Goal: Communication & Community: Answer question/provide support

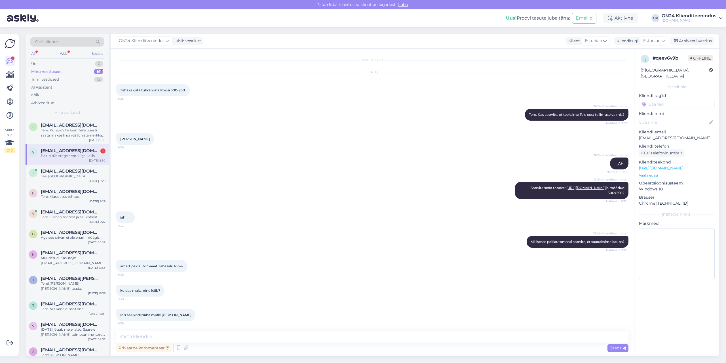
scroll to position [188, 0]
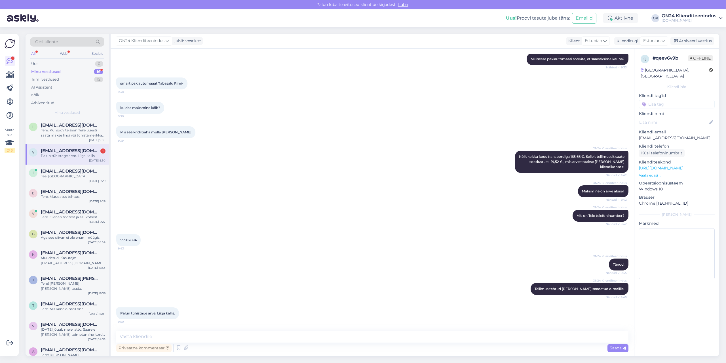
click at [71, 156] on div "Palun tühistage arve. Liiga kallis." at bounding box center [73, 155] width 65 height 5
click at [662, 135] on p "[EMAIL_ADDRESS][DOMAIN_NAME]" at bounding box center [677, 138] width 76 height 6
copy p "[EMAIL_ADDRESS][DOMAIN_NAME]"
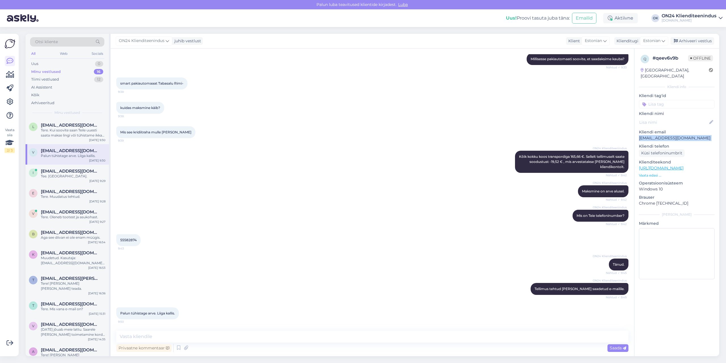
click at [154, 313] on span "Palun tühistage arve. Liiga kallis." at bounding box center [147, 313] width 55 height 4
copy div "Palun tühistage arve. Liiga kallis. 9:50"
click at [223, 333] on textarea at bounding box center [372, 336] width 512 height 12
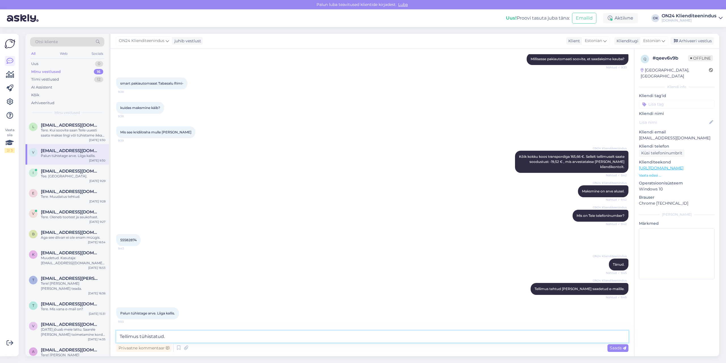
type textarea "Tellimus tühistatud."
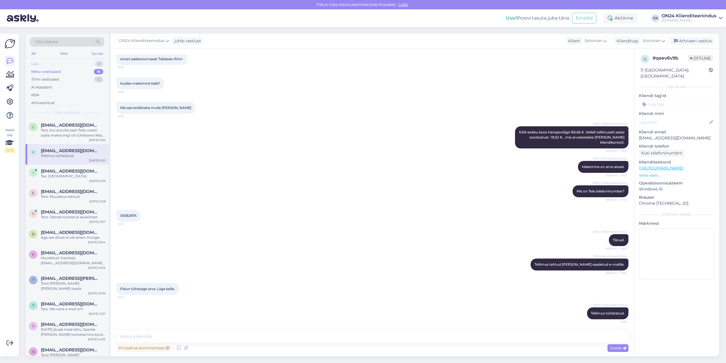
click at [48, 61] on div "Uus 0" at bounding box center [67, 64] width 74 height 8
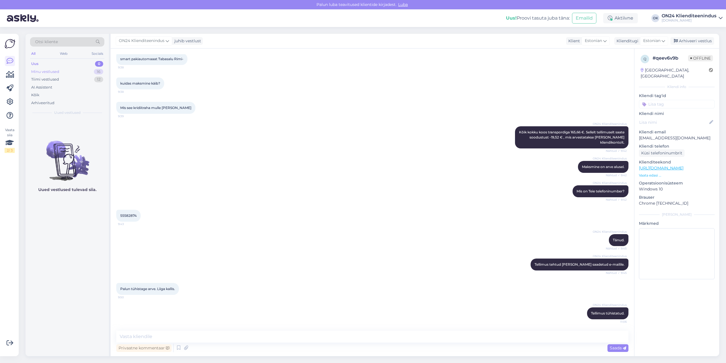
click at [54, 69] on div "Minu vestlused" at bounding box center [45, 72] width 28 height 6
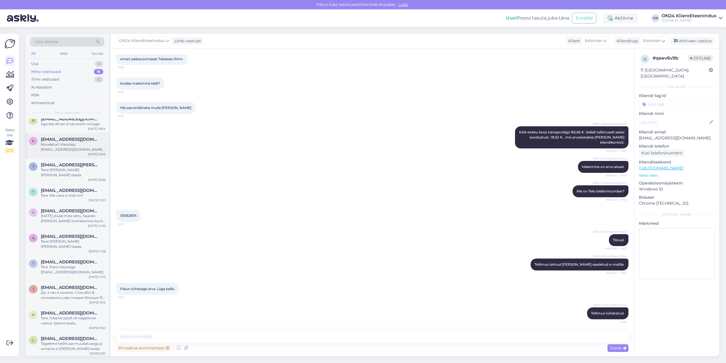
scroll to position [120, 0]
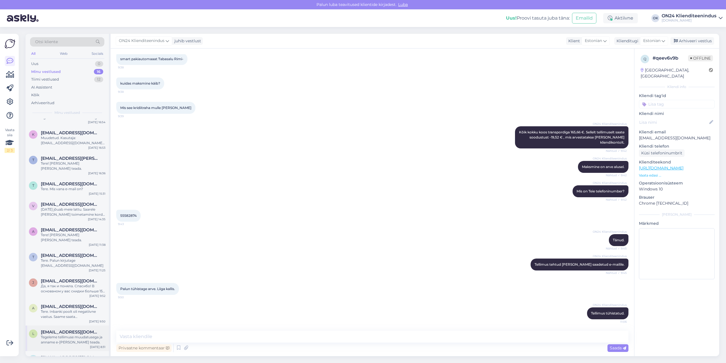
click at [66, 329] on span "[EMAIL_ADDRESS][DOMAIN_NAME]" at bounding box center [70, 331] width 59 height 5
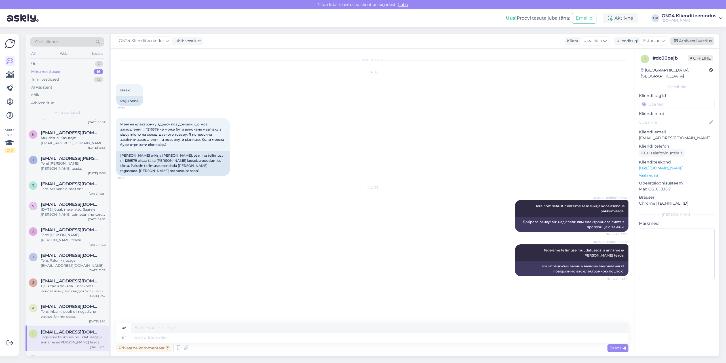
click at [685, 40] on div "Arhiveeri vestlus" at bounding box center [692, 41] width 44 height 8
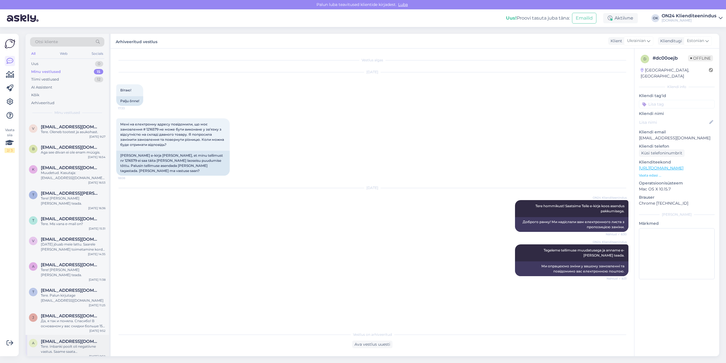
scroll to position [94, 0]
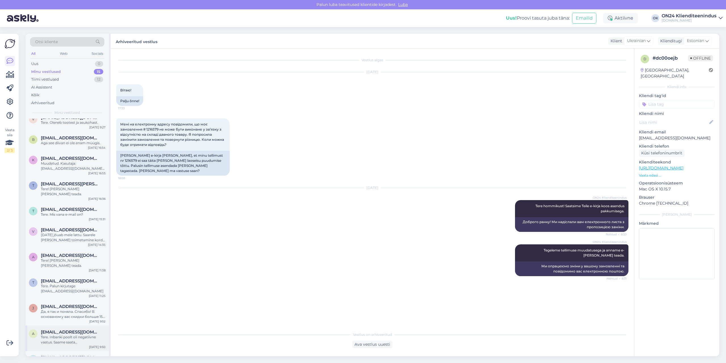
click at [75, 334] on div "Tere. Inbanki poolt oli negatiivne vastus. Saame saata [PERSON_NAME] banki või …" at bounding box center [73, 339] width 65 height 10
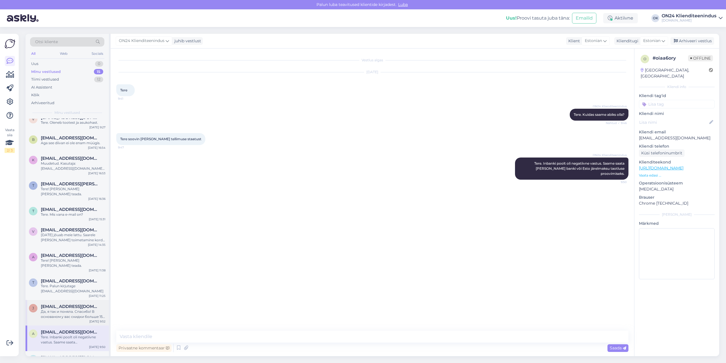
click at [74, 304] on span "[EMAIL_ADDRESS][DOMAIN_NAME]" at bounding box center [70, 306] width 59 height 5
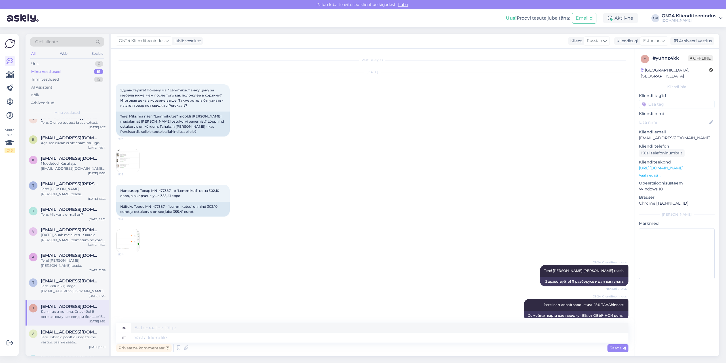
scroll to position [53, 0]
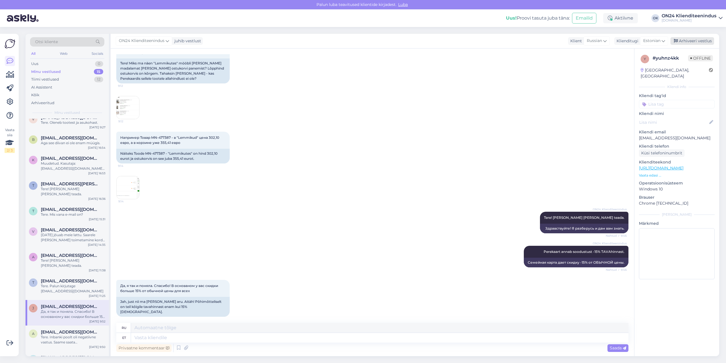
click at [682, 39] on div "Arhiveeri vestlus" at bounding box center [692, 41] width 44 height 8
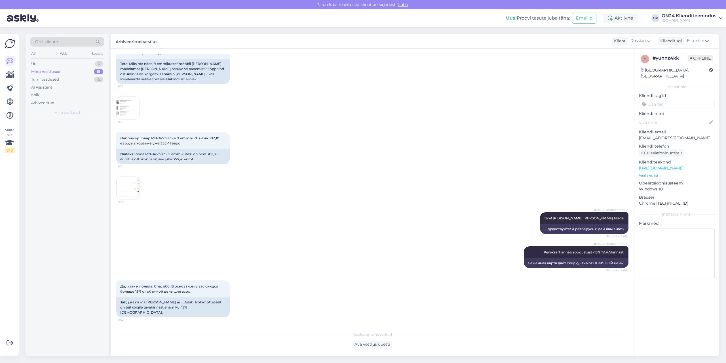
scroll to position [47, 0]
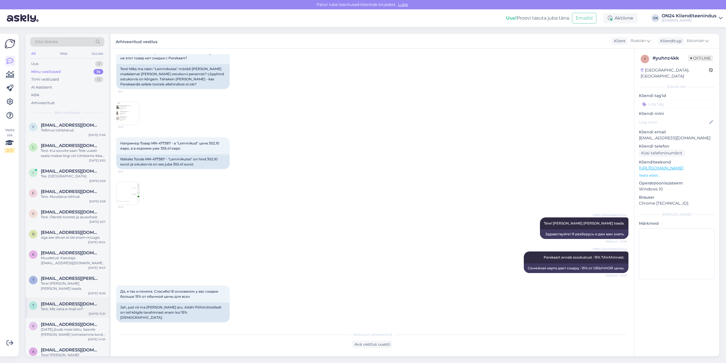
click at [70, 306] on div "Tere. Mis vana e-mail on?" at bounding box center [73, 308] width 65 height 5
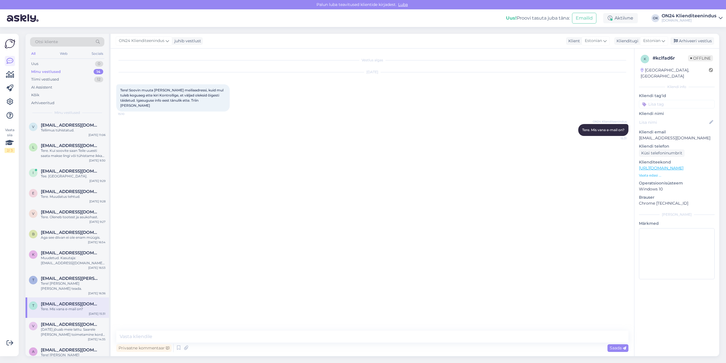
scroll to position [69, 0]
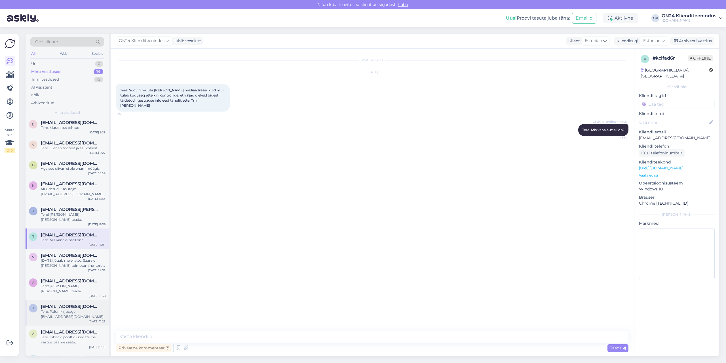
click at [71, 309] on div "Tere. Palun kirjutage [EMAIL_ADDRESS][DOMAIN_NAME]" at bounding box center [73, 314] width 65 height 10
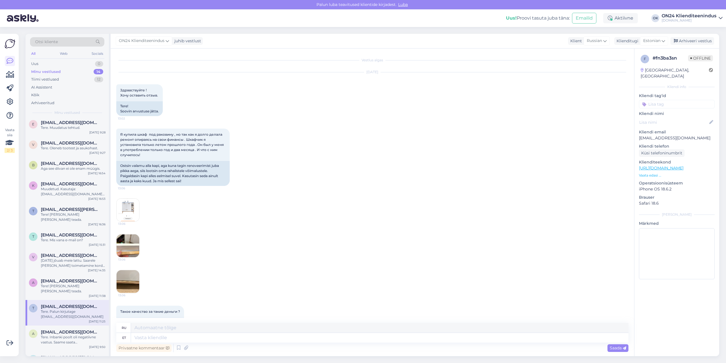
scroll to position [62, 0]
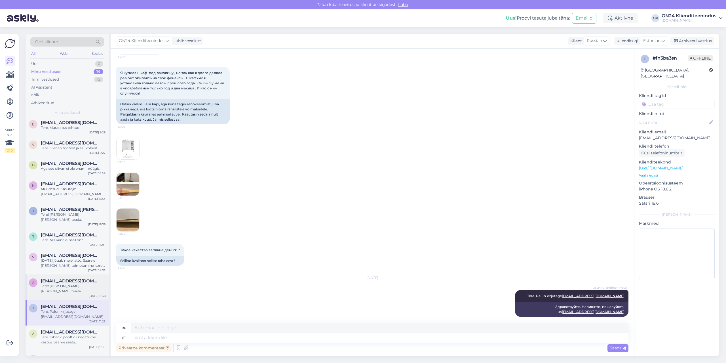
click at [64, 278] on span "[EMAIL_ADDRESS][DOMAIN_NAME]" at bounding box center [70, 280] width 59 height 5
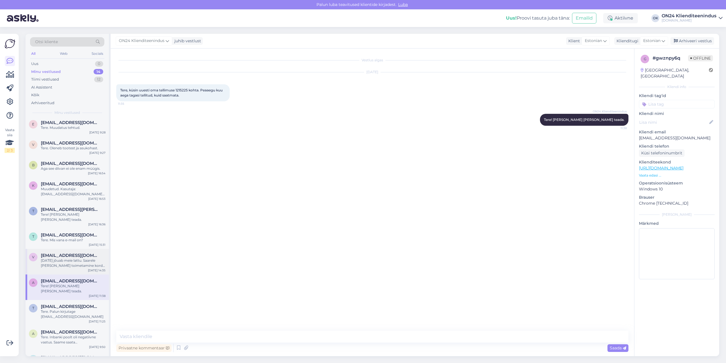
click at [67, 261] on div "[DATE] jõuab meie lattu. Saarele [PERSON_NAME] toimetamine kord nädalas esmaspä…" at bounding box center [73, 263] width 65 height 10
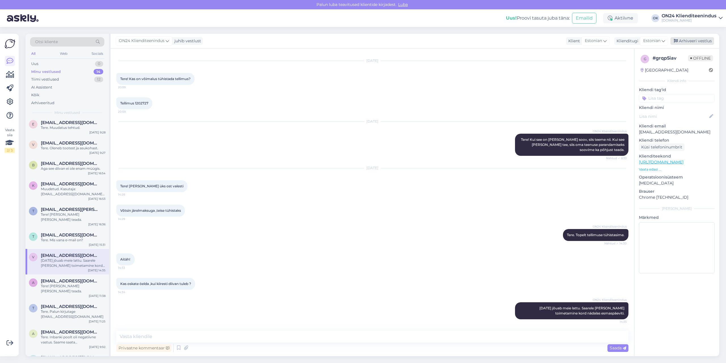
click at [701, 43] on div "Arhiveeri vestlus" at bounding box center [692, 41] width 44 height 8
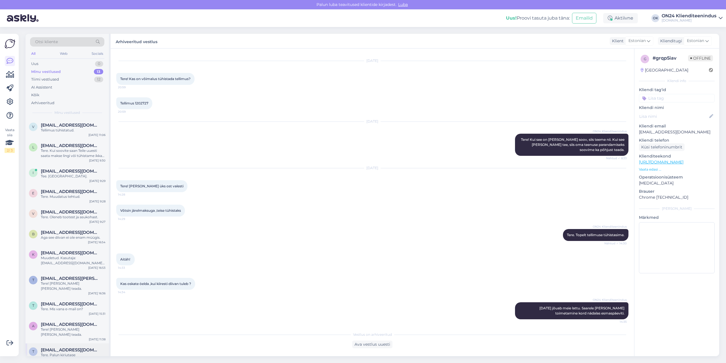
scroll to position [43, 0]
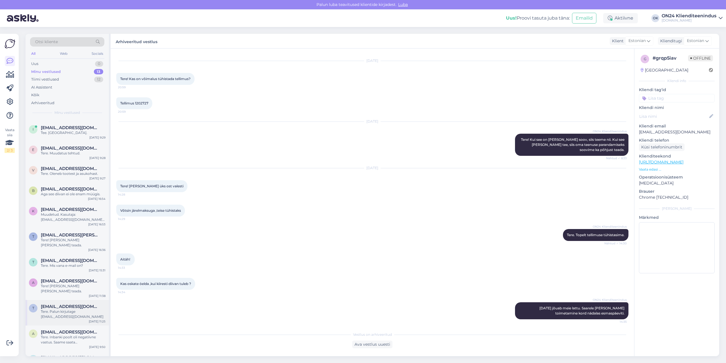
click at [63, 309] on div "Tere. Palun kirjutage [EMAIL_ADDRESS][DOMAIN_NAME]" at bounding box center [73, 314] width 65 height 10
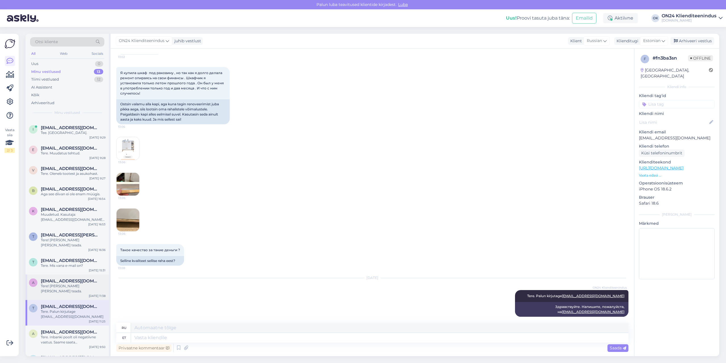
click at [65, 278] on span "[EMAIL_ADDRESS][DOMAIN_NAME]" at bounding box center [70, 280] width 59 height 5
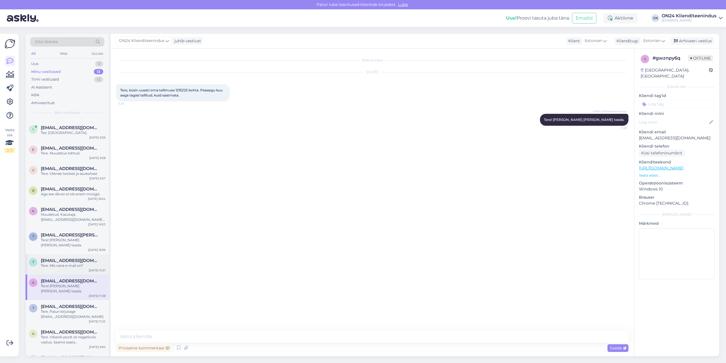
click at [65, 258] on span "[EMAIL_ADDRESS][DOMAIN_NAME]" at bounding box center [70, 260] width 59 height 5
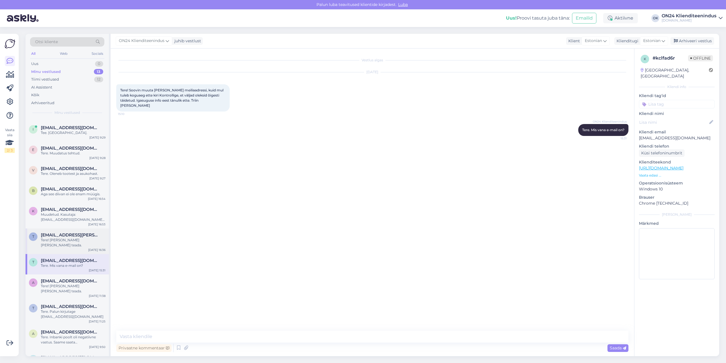
click at [65, 240] on div "Tere! [PERSON_NAME] [PERSON_NAME] teada." at bounding box center [73, 242] width 65 height 10
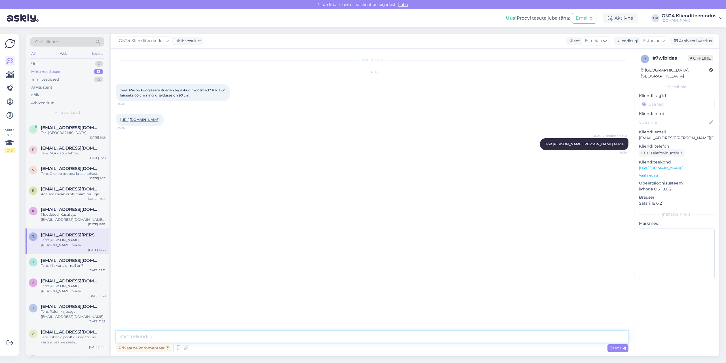
click at [171, 334] on textarea at bounding box center [372, 336] width 512 height 12
type textarea "Tere. 90 cm."
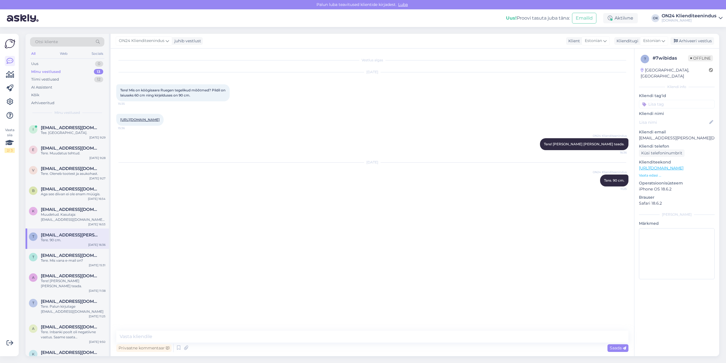
click at [157, 120] on link "[URL][DOMAIN_NAME]" at bounding box center [139, 119] width 39 height 4
